Goal: Register for event/course

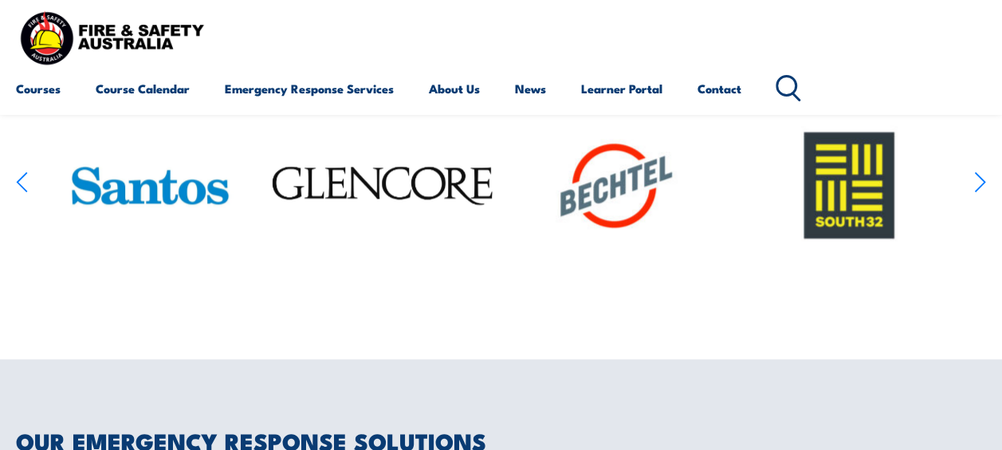
scroll to position [877, 0]
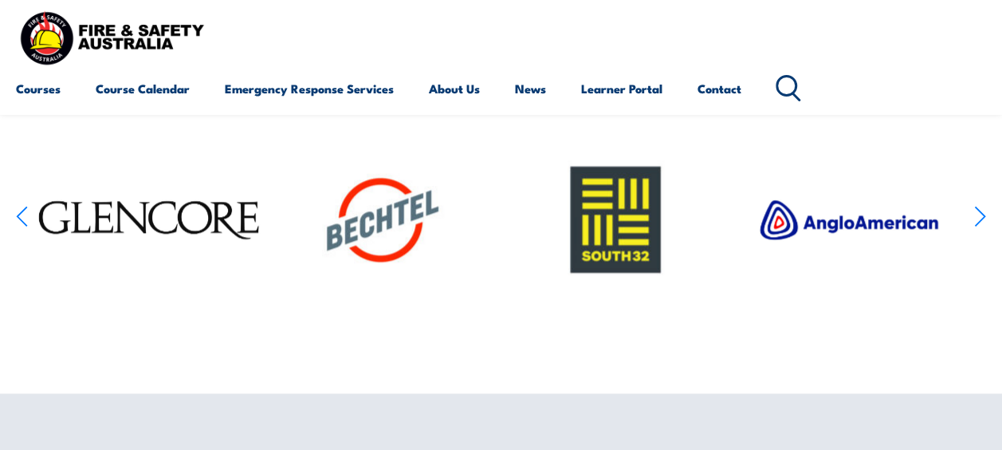
click at [22, 228] on icon "button" at bounding box center [22, 216] width 12 height 23
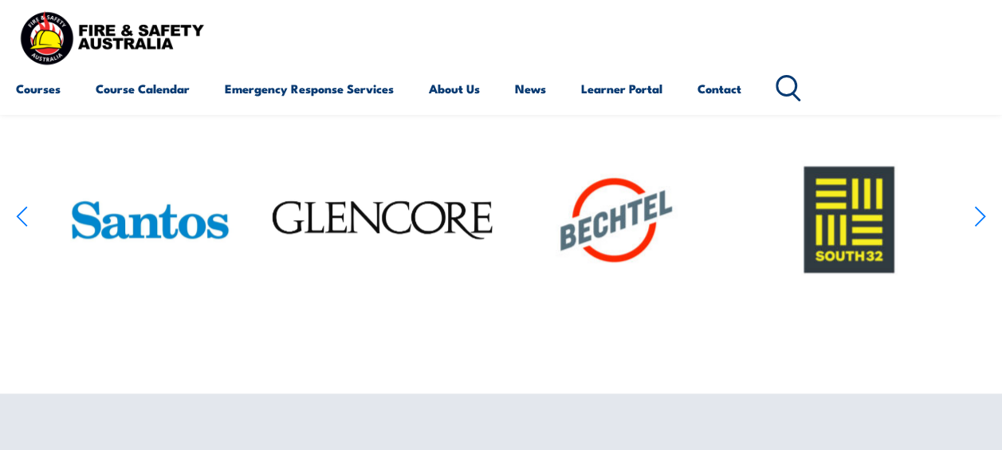
click at [22, 228] on icon "button" at bounding box center [22, 216] width 12 height 23
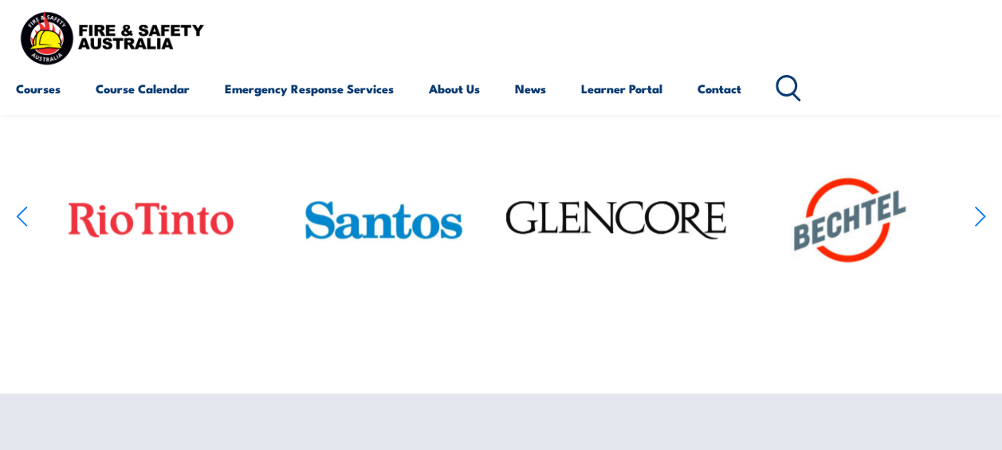
click at [22, 228] on icon "button" at bounding box center [22, 216] width 12 height 23
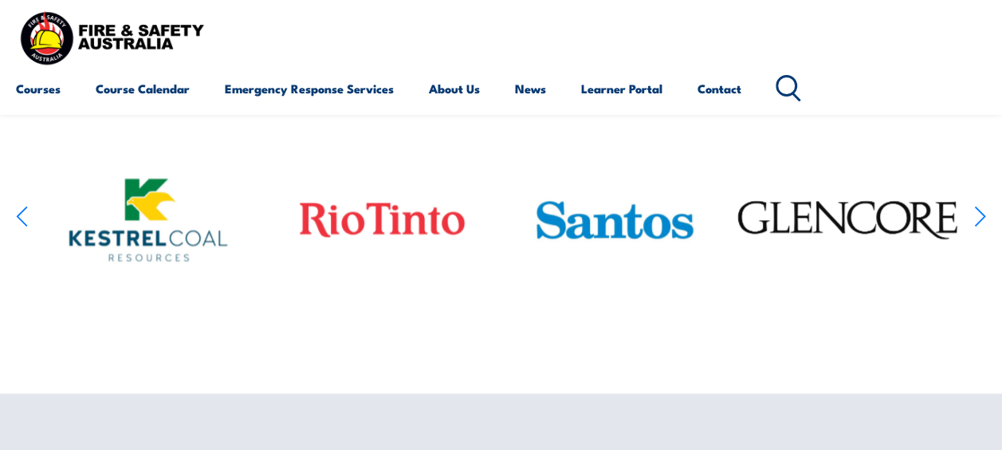
click at [22, 228] on icon "button" at bounding box center [22, 216] width 12 height 23
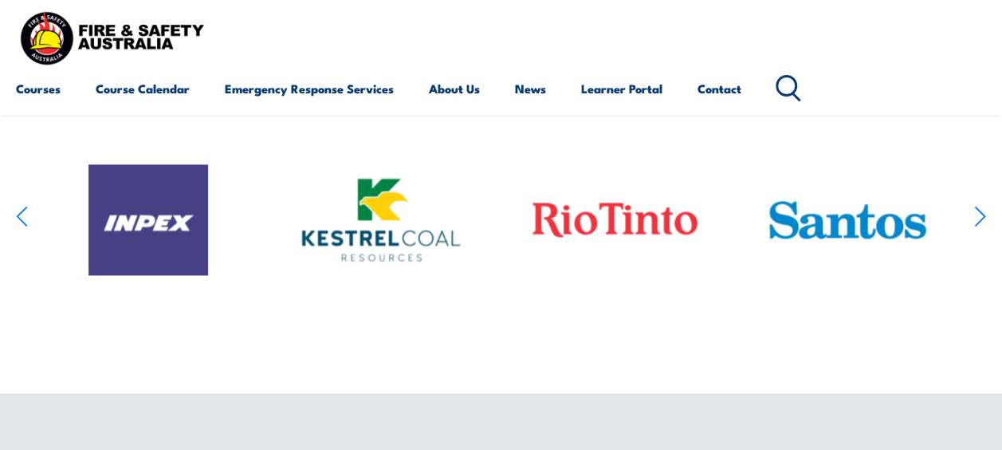
click at [22, 228] on icon "button" at bounding box center [22, 216] width 12 height 23
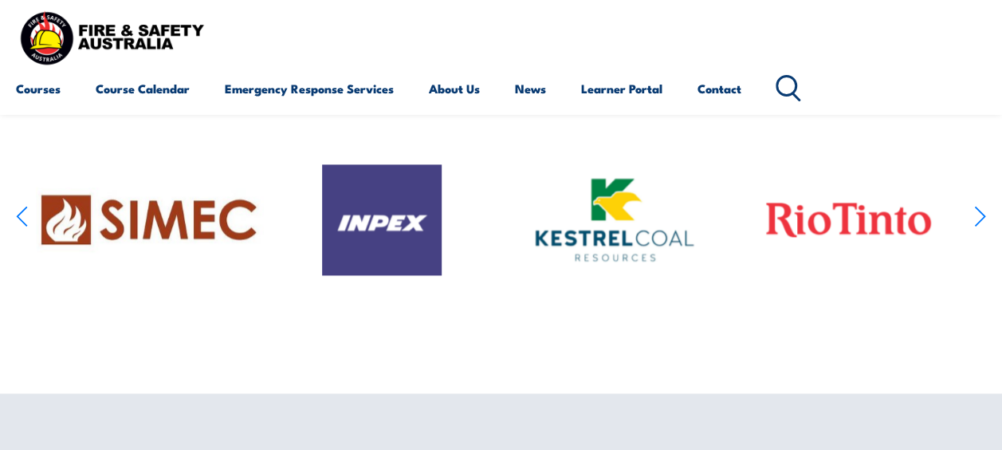
click at [22, 228] on icon "button" at bounding box center [22, 216] width 12 height 23
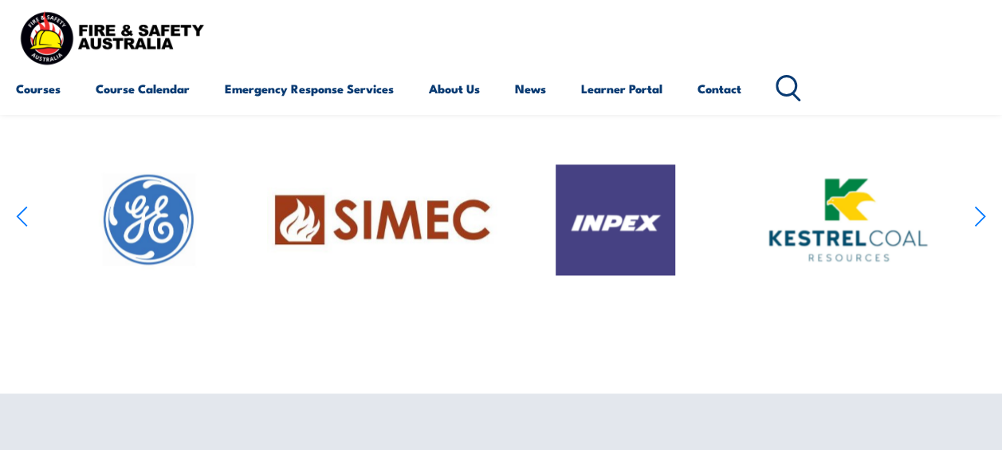
click at [22, 228] on icon "button" at bounding box center [22, 216] width 12 height 23
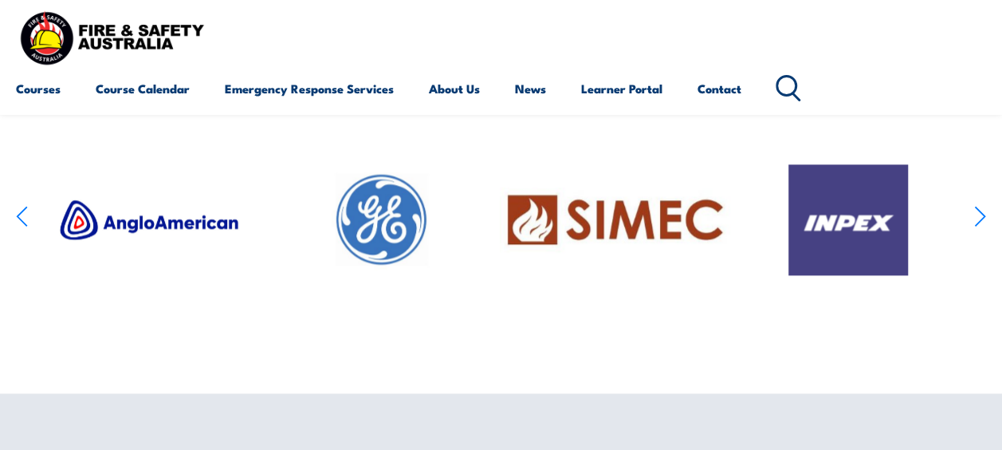
click at [22, 228] on icon "button" at bounding box center [22, 216] width 12 height 23
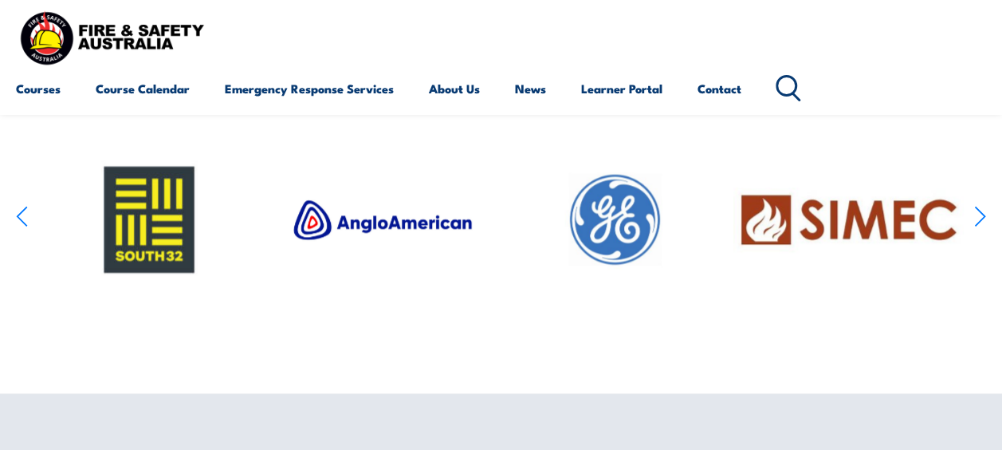
click at [22, 228] on icon "button" at bounding box center [22, 216] width 12 height 23
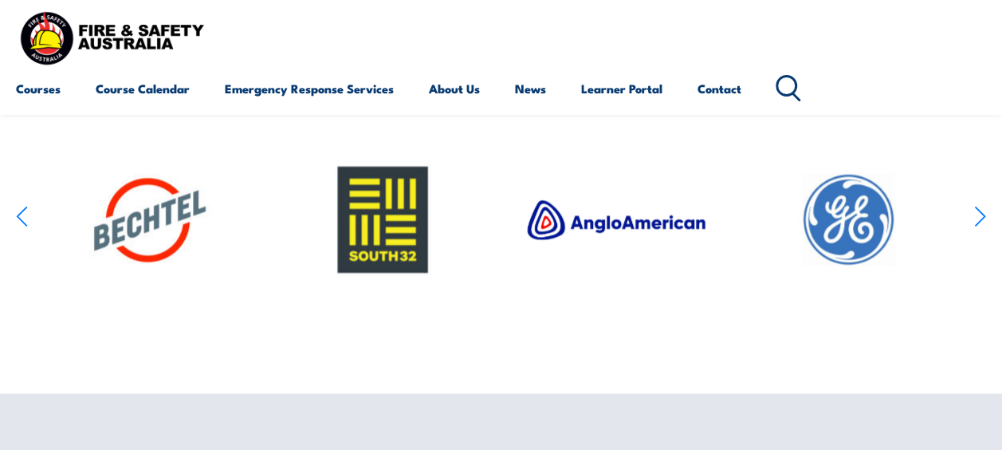
click at [22, 228] on icon "button" at bounding box center [22, 216] width 12 height 23
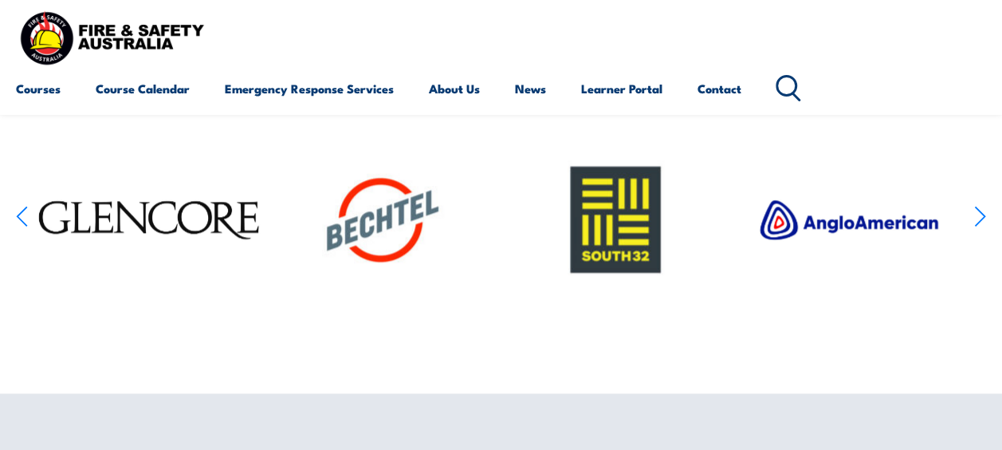
click at [22, 228] on icon "button" at bounding box center [22, 216] width 12 height 23
click at [173, 90] on link "Course Calendar" at bounding box center [143, 88] width 94 height 38
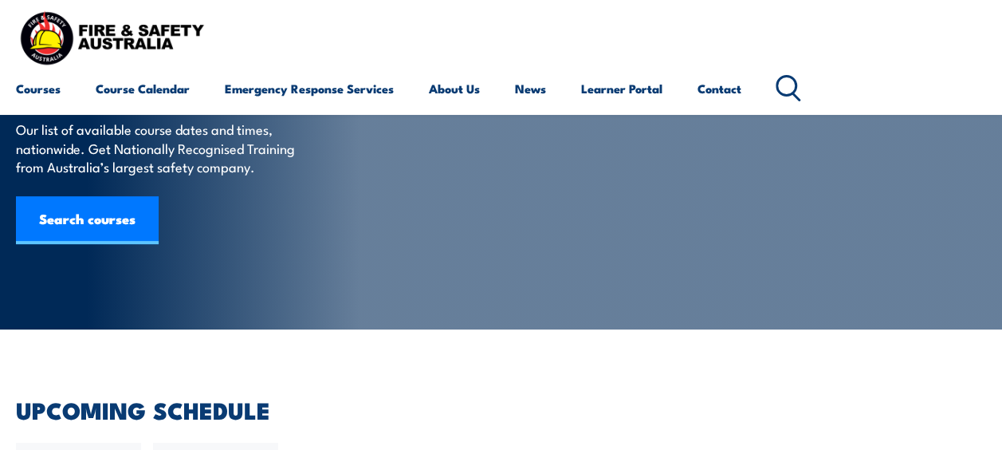
scroll to position [159, 0]
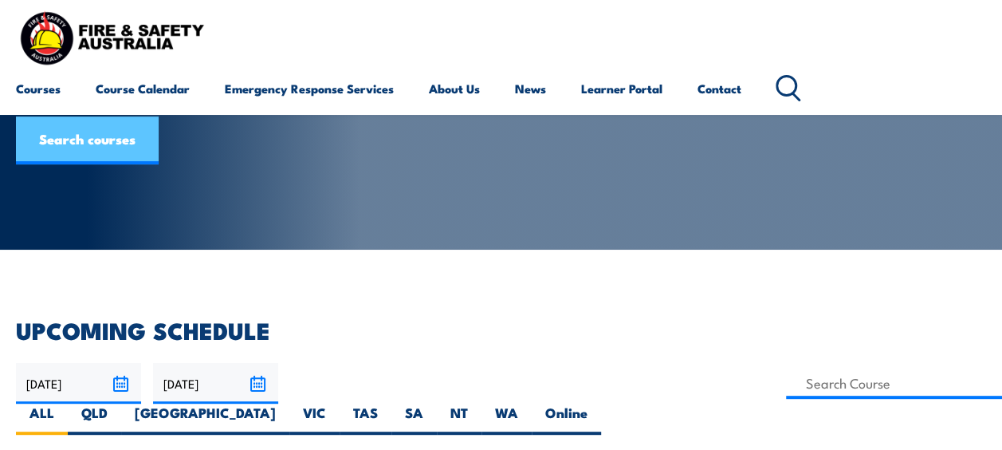
click at [132, 147] on link "Search courses" at bounding box center [87, 140] width 143 height 48
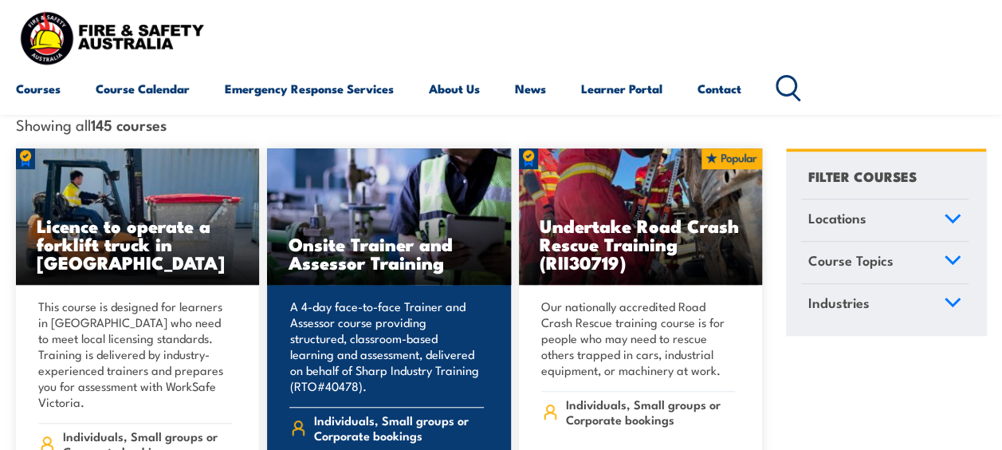
scroll to position [399, 0]
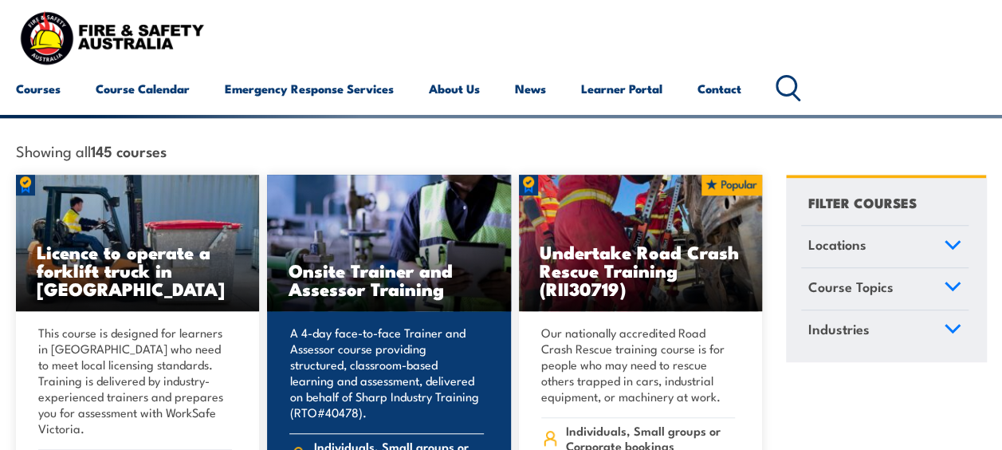
click at [363, 261] on h3 "Onsite Trainer and Assessor Training" at bounding box center [389, 279] width 202 height 37
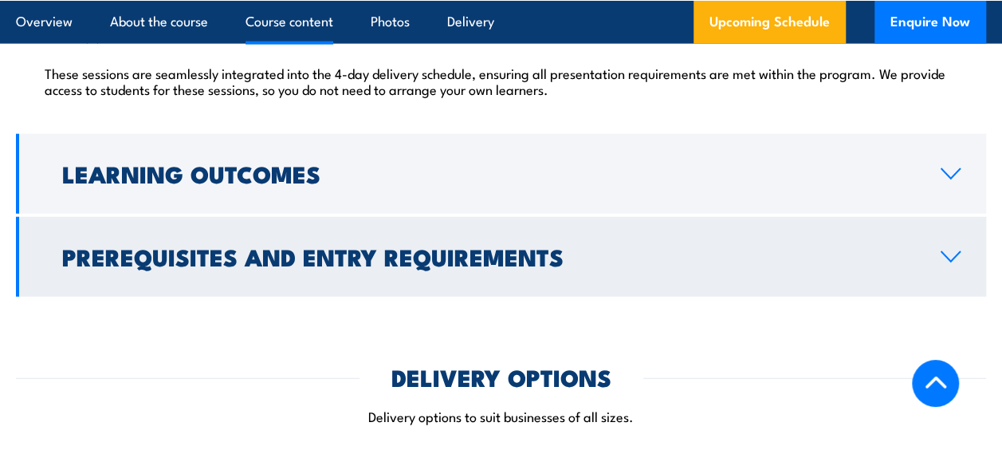
scroll to position [1834, 0]
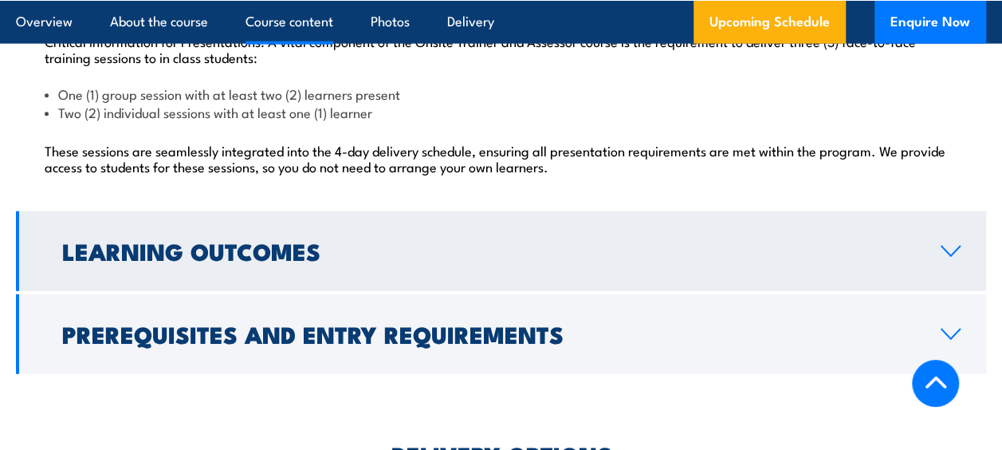
click at [949, 250] on icon at bounding box center [951, 251] width 22 height 13
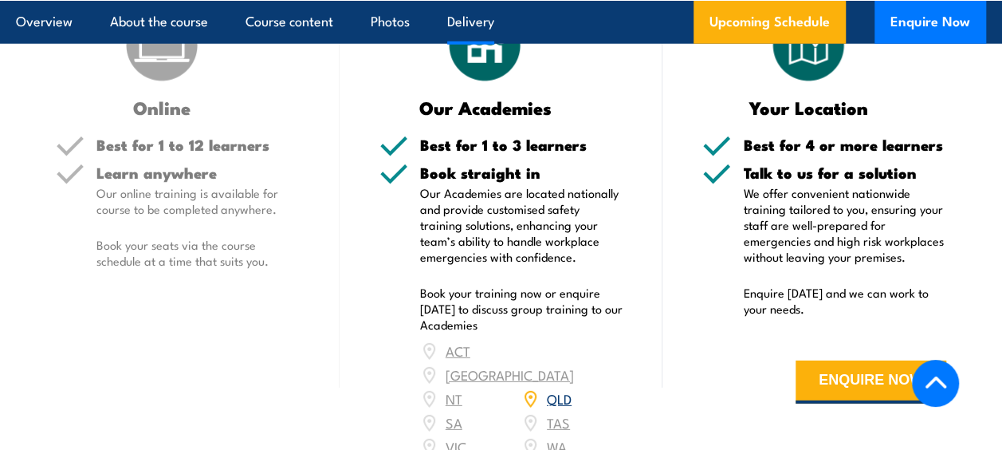
scroll to position [2195, 0]
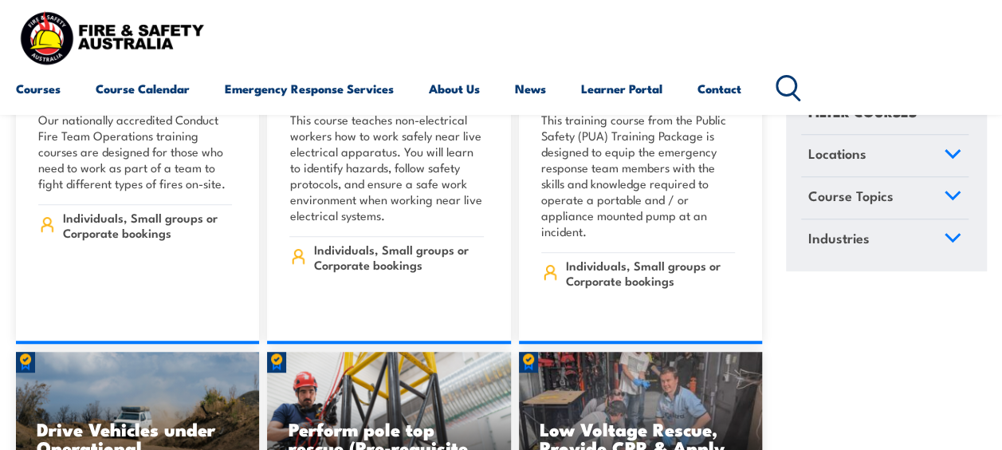
scroll to position [3268, 0]
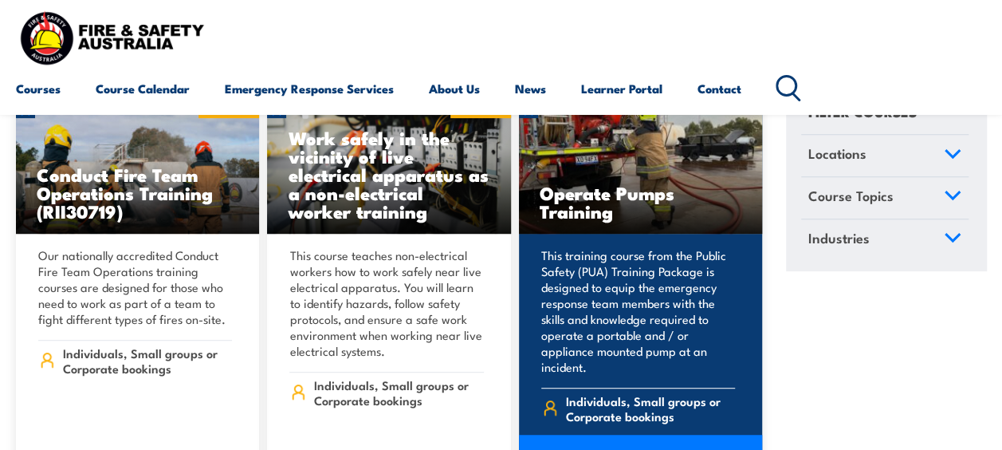
click at [601, 252] on p "This training course from the Public Safety (PUA) Training Package is designed …" at bounding box center [638, 311] width 194 height 128
click at [648, 434] on link "COURSE DETAILS" at bounding box center [640, 456] width 243 height 45
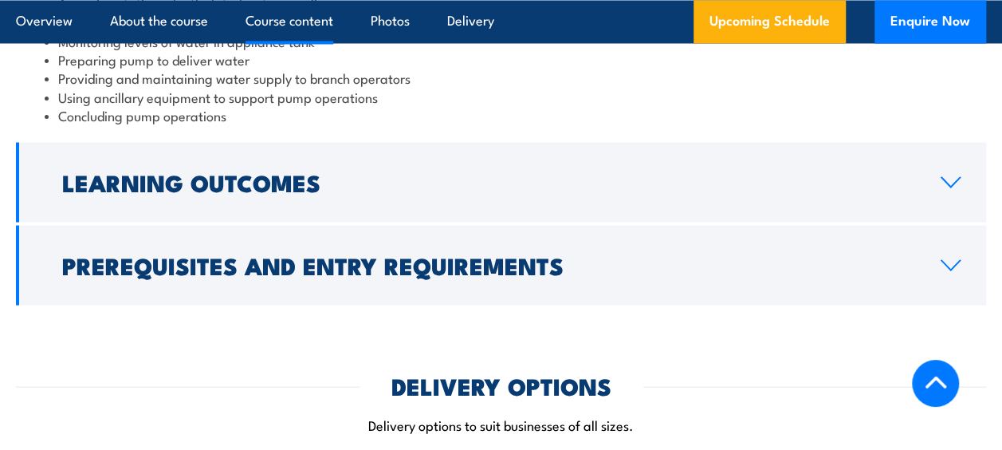
scroll to position [1435, 0]
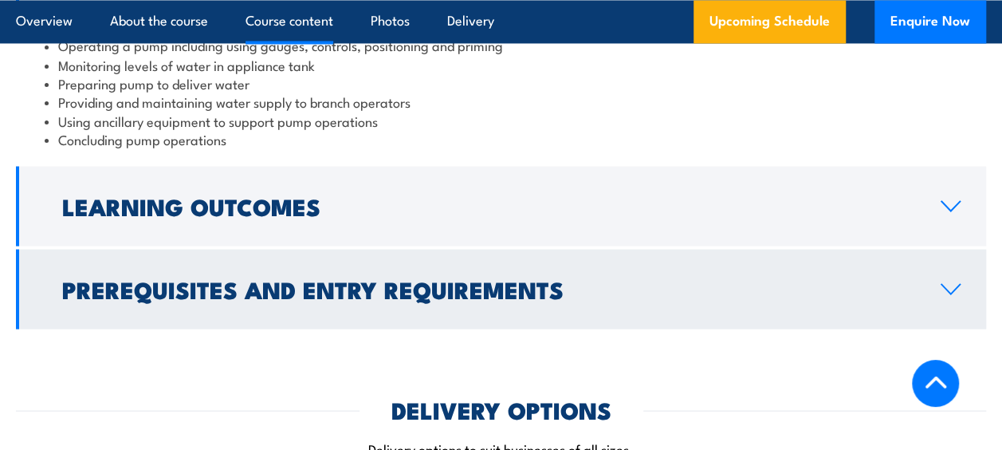
click at [945, 286] on icon at bounding box center [950, 289] width 18 height 10
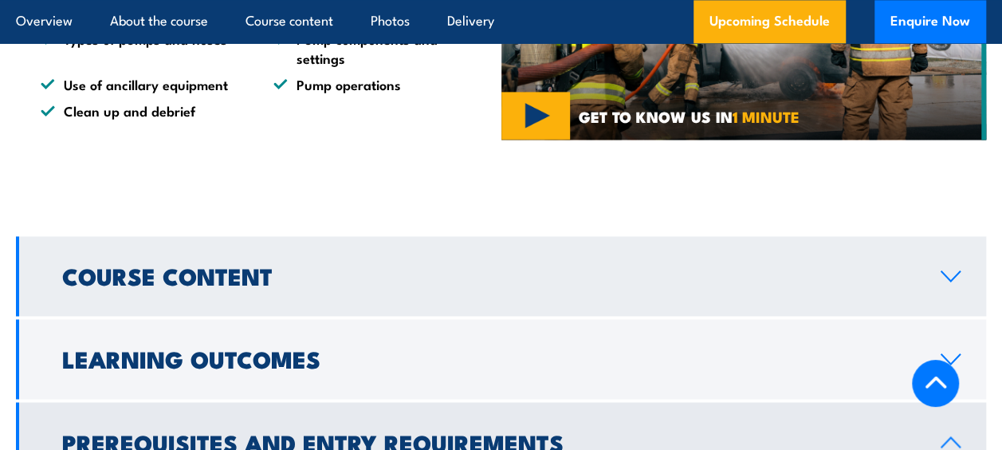
scroll to position [1116, 0]
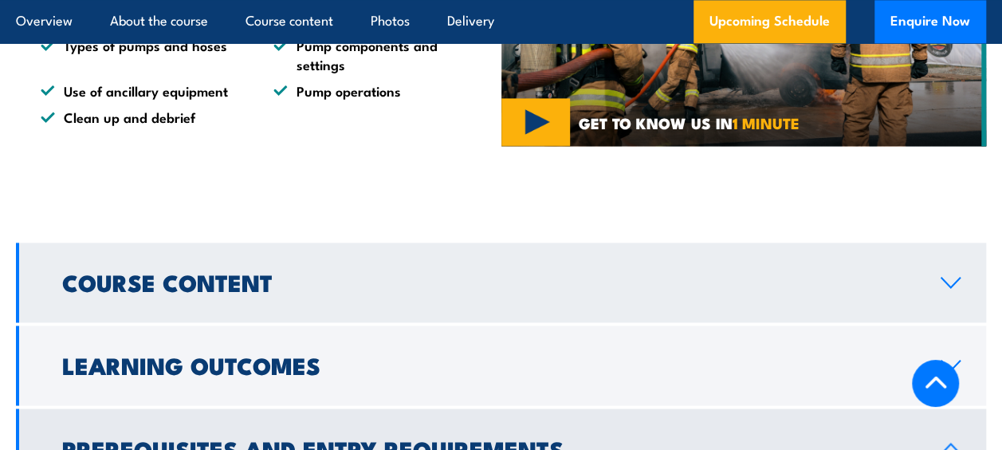
click at [949, 287] on icon at bounding box center [950, 282] width 18 height 10
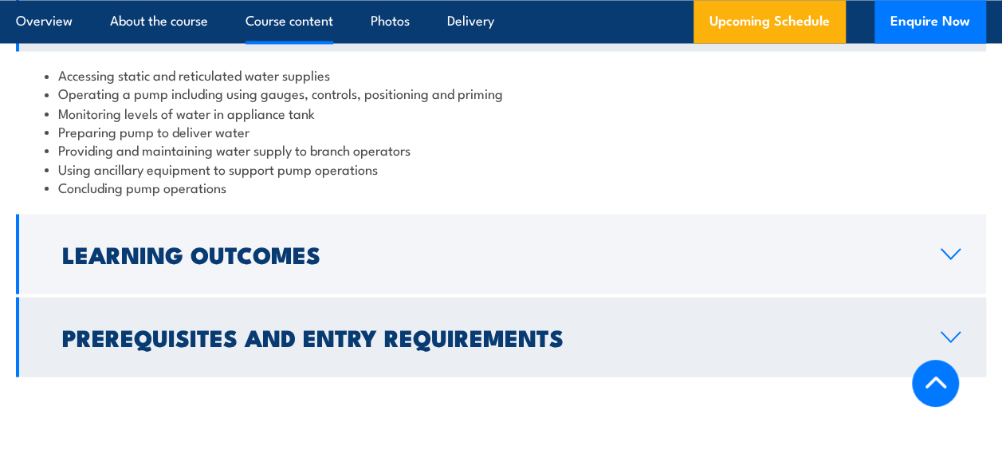
scroll to position [1435, 0]
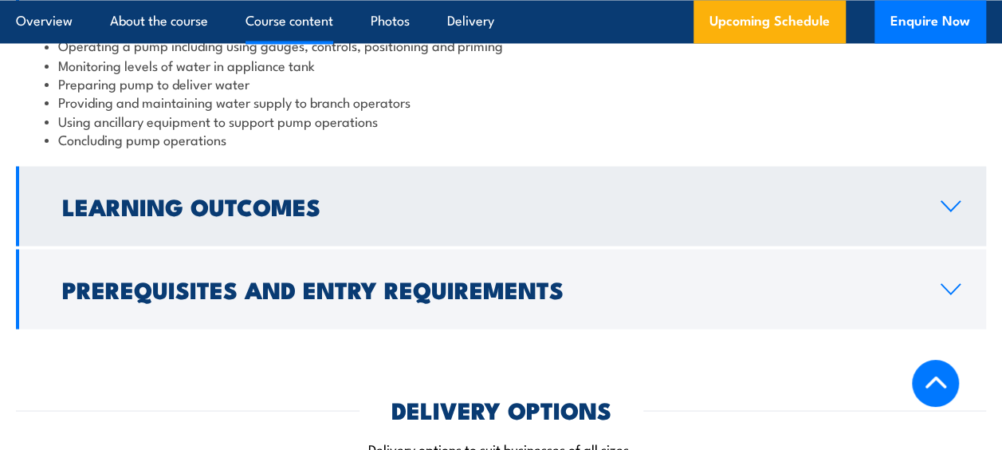
click at [949, 206] on icon at bounding box center [951, 205] width 22 height 13
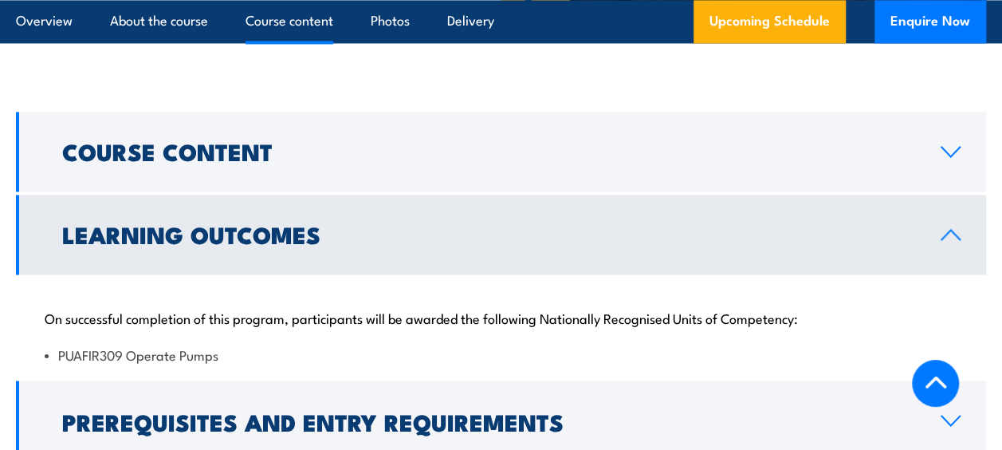
scroll to position [1275, 0]
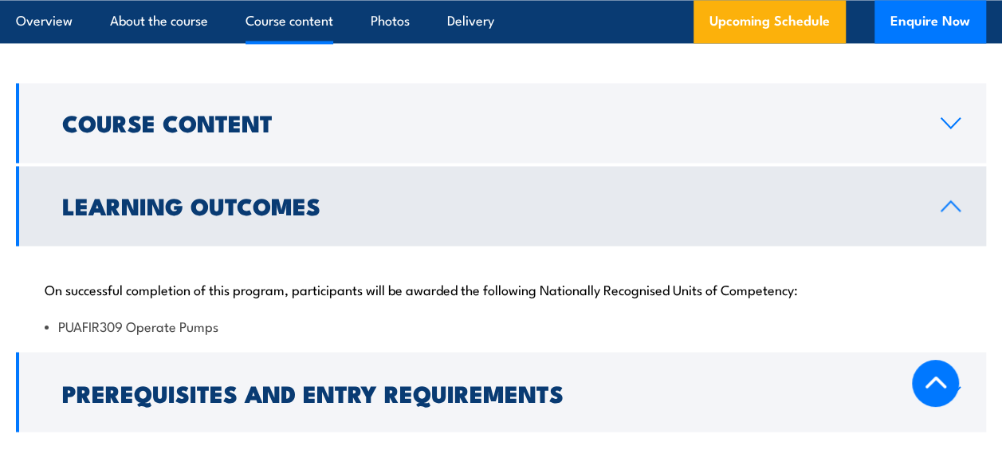
click at [953, 201] on icon at bounding box center [951, 205] width 22 height 13
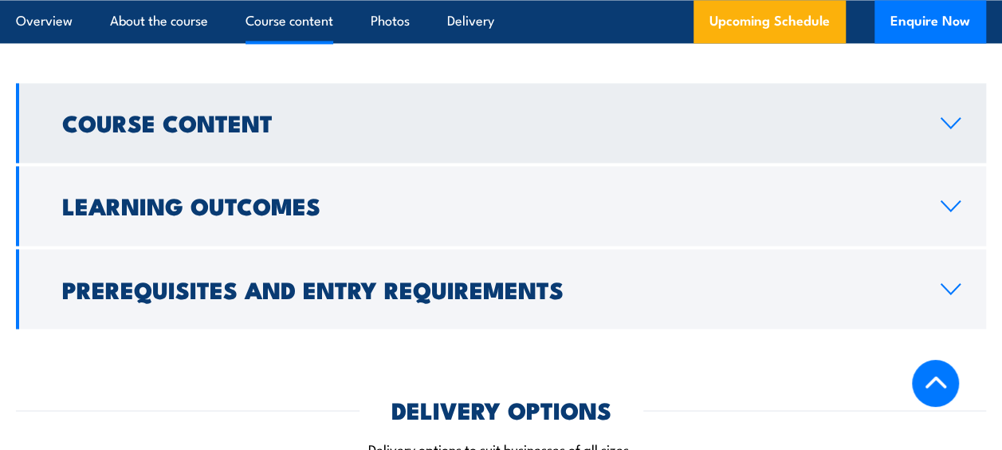
click at [950, 122] on icon at bounding box center [951, 122] width 22 height 13
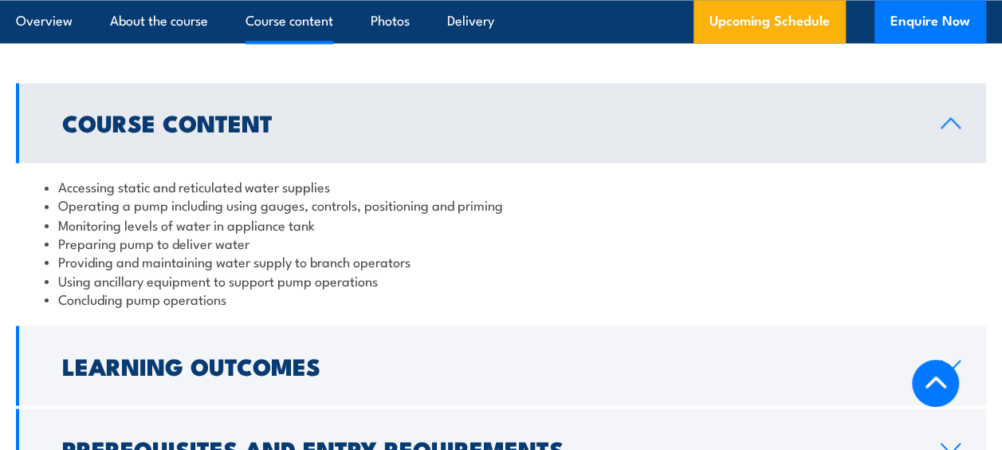
click at [953, 123] on icon at bounding box center [951, 122] width 22 height 13
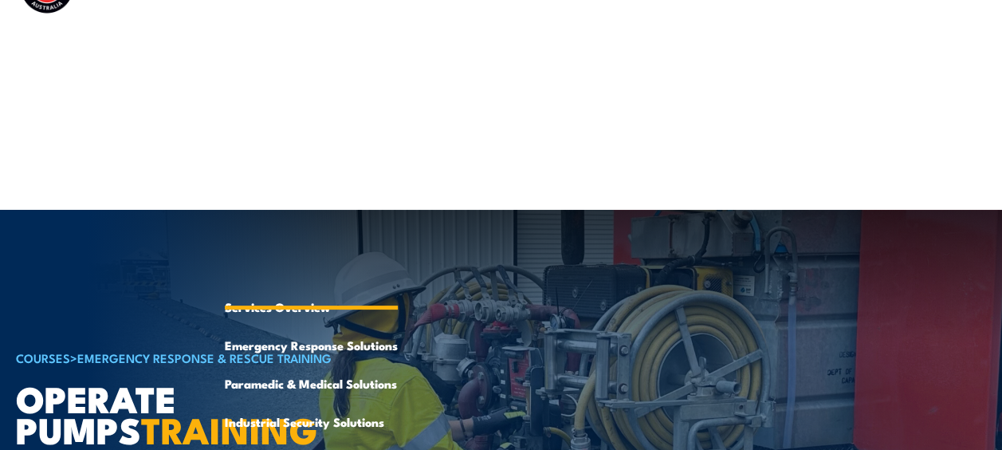
scroll to position [0, 0]
